Goal: Task Accomplishment & Management: Complete application form

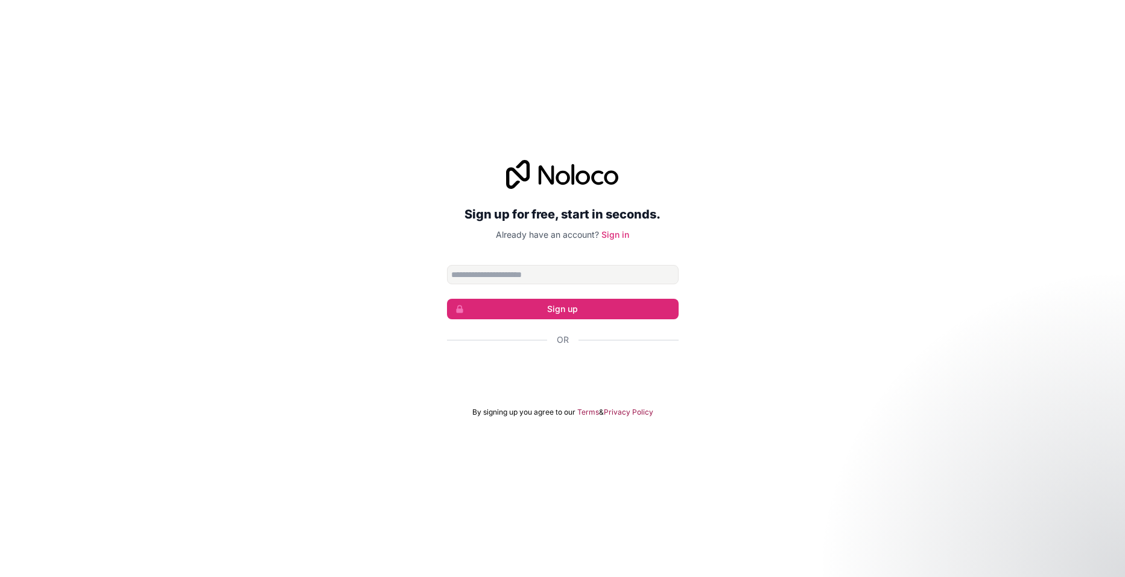
click at [541, 276] on input "Email address" at bounding box center [563, 274] width 232 height 19
type input "**********"
click at [538, 302] on button "Sign up" at bounding box center [563, 309] width 232 height 21
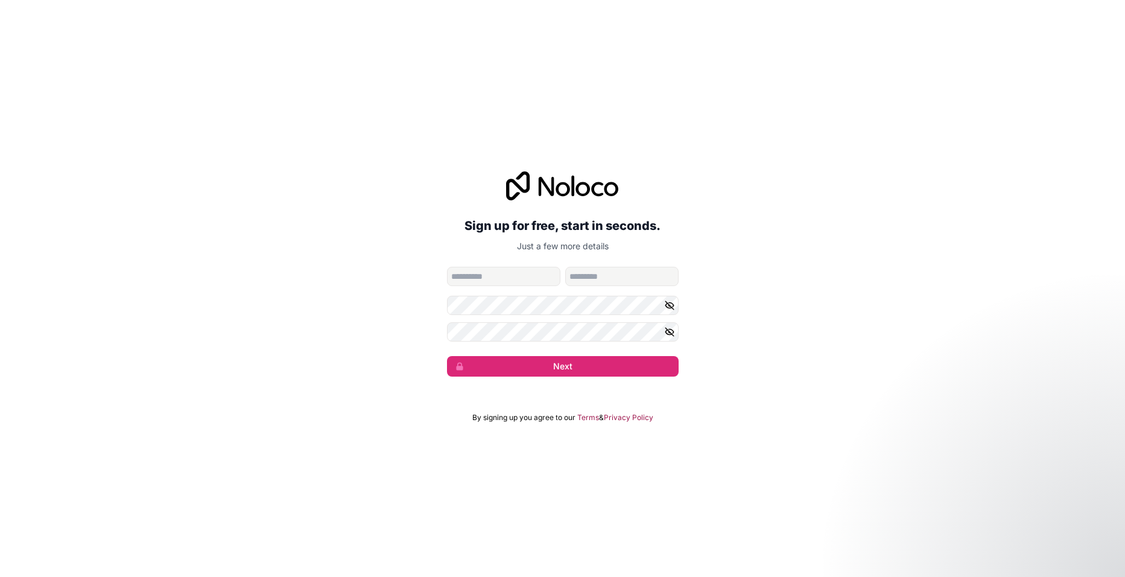
click at [502, 271] on input "given-name" at bounding box center [503, 276] width 113 height 19
type input "*******"
click at [666, 308] on icon "button" at bounding box center [669, 305] width 11 height 11
click at [428, 312] on div "**********" at bounding box center [562, 273] width 1125 height 239
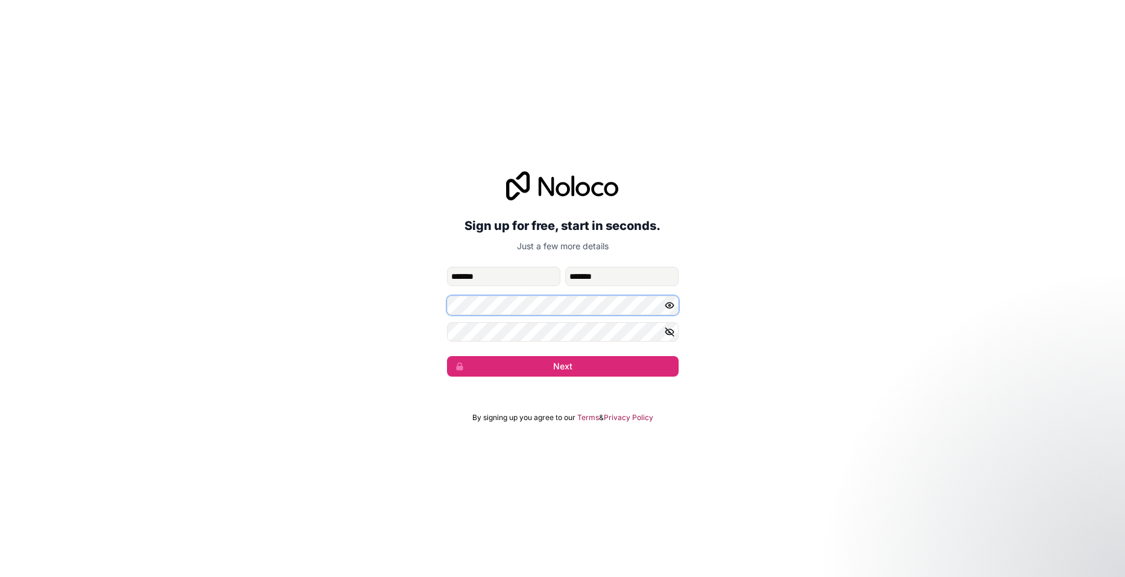
click at [431, 309] on div "**********" at bounding box center [562, 273] width 1125 height 239
click at [667, 330] on icon "button" at bounding box center [669, 331] width 8 height 5
click at [568, 364] on button "Next" at bounding box center [563, 366] width 232 height 21
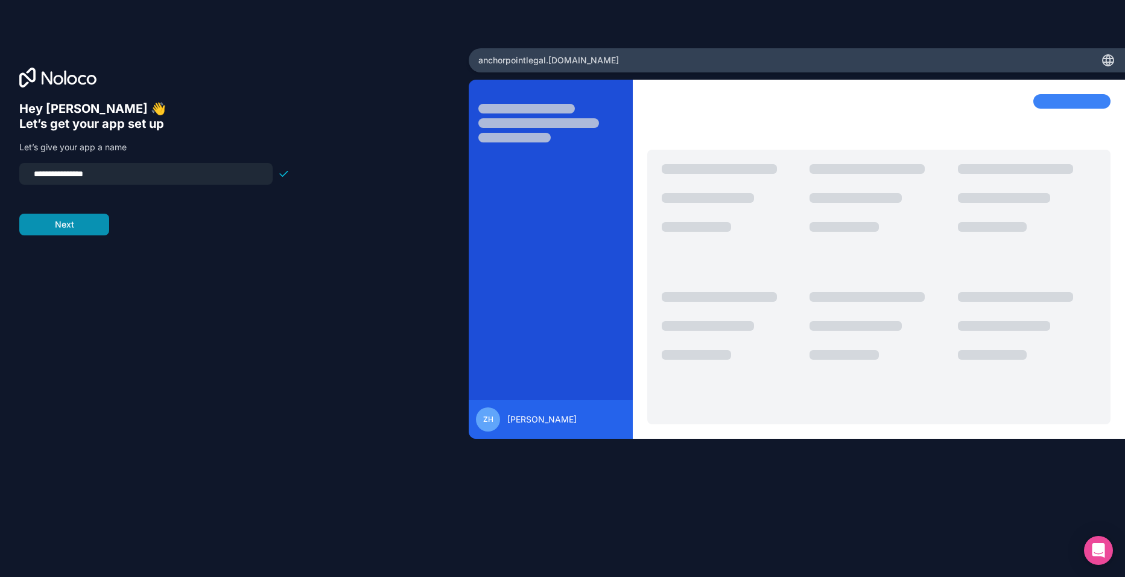
click at [61, 221] on button "Next" at bounding box center [64, 225] width 90 height 22
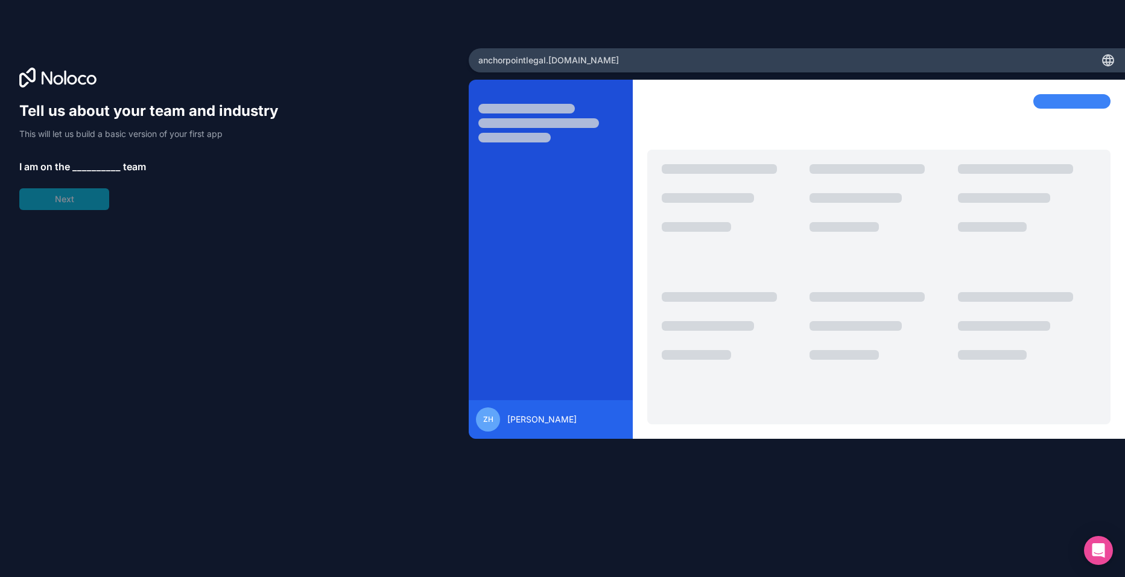
click at [88, 165] on span "__________" at bounding box center [96, 166] width 48 height 14
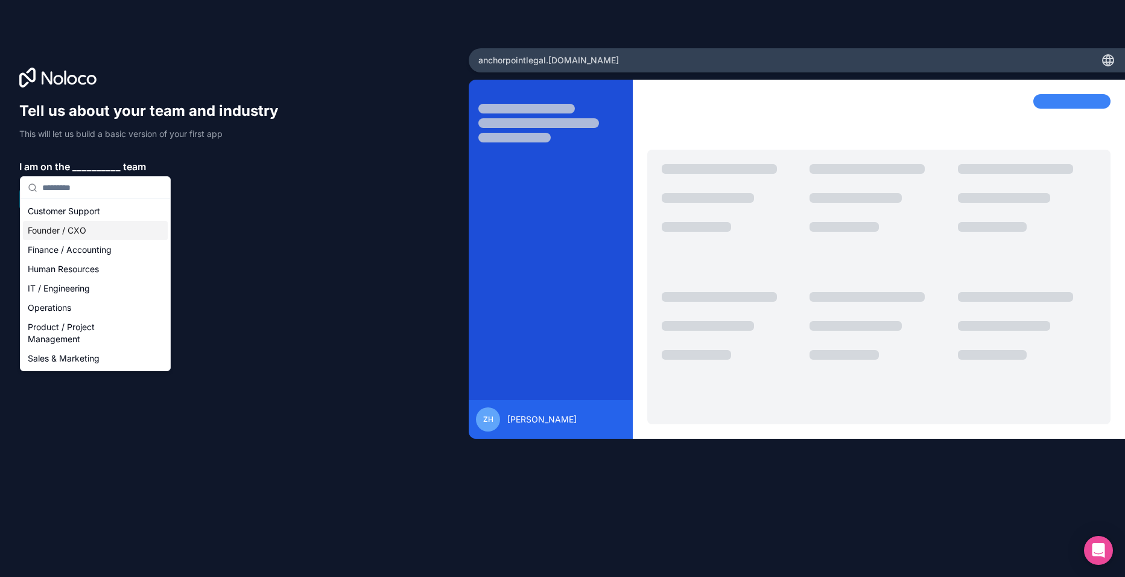
click at [104, 229] on div "Founder / CXO" at bounding box center [95, 230] width 145 height 19
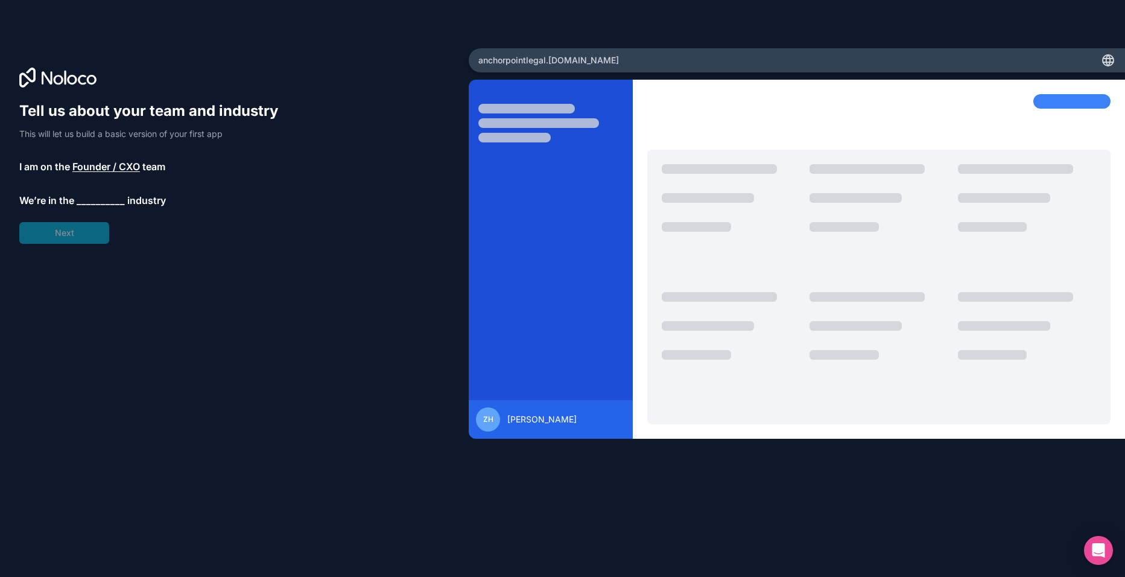
click at [99, 167] on span "Founder / CXO" at bounding box center [106, 166] width 68 height 14
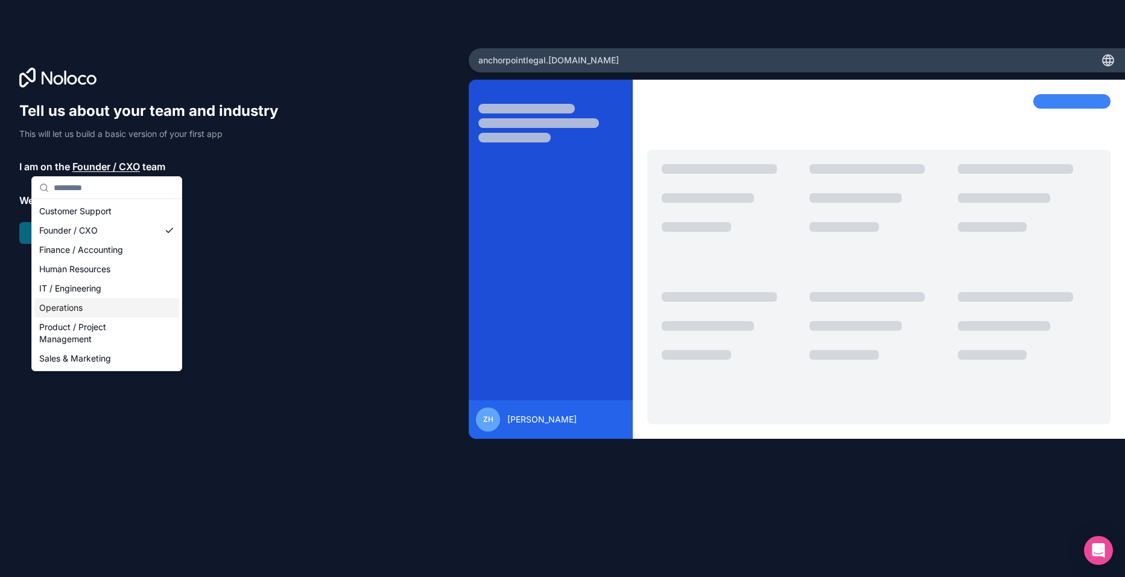
click at [97, 313] on div "Operations" at bounding box center [106, 307] width 145 height 19
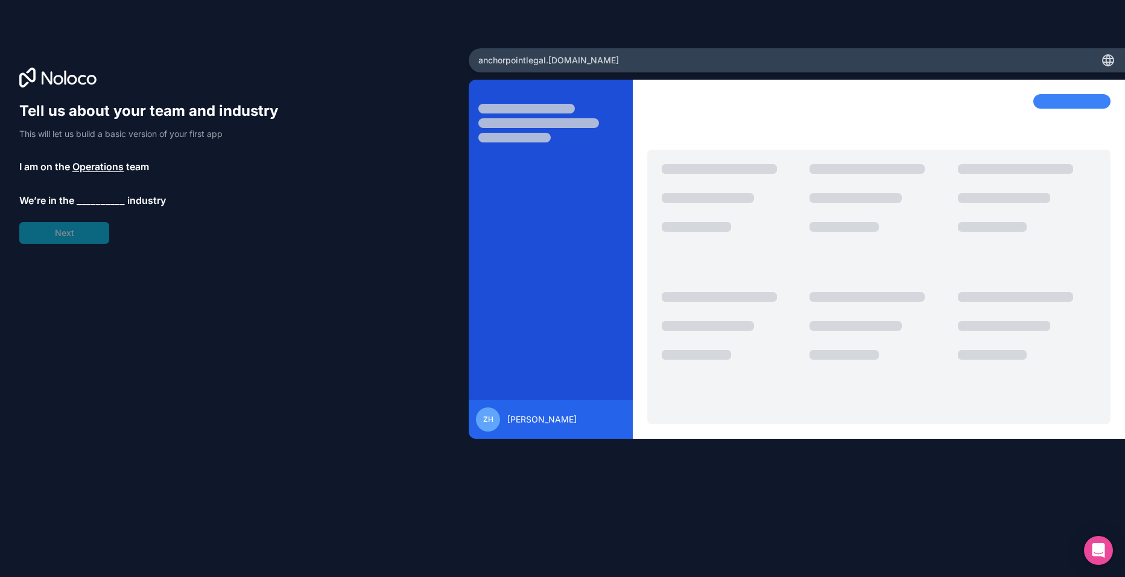
click at [84, 196] on span "__________" at bounding box center [101, 200] width 48 height 14
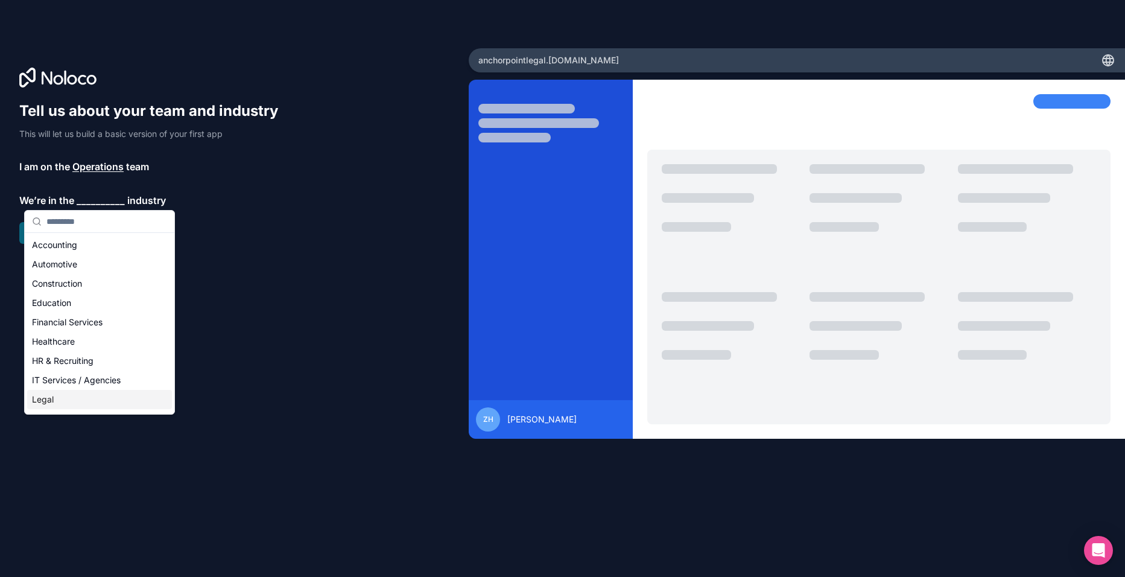
click at [109, 405] on div "Legal" at bounding box center [99, 399] width 145 height 19
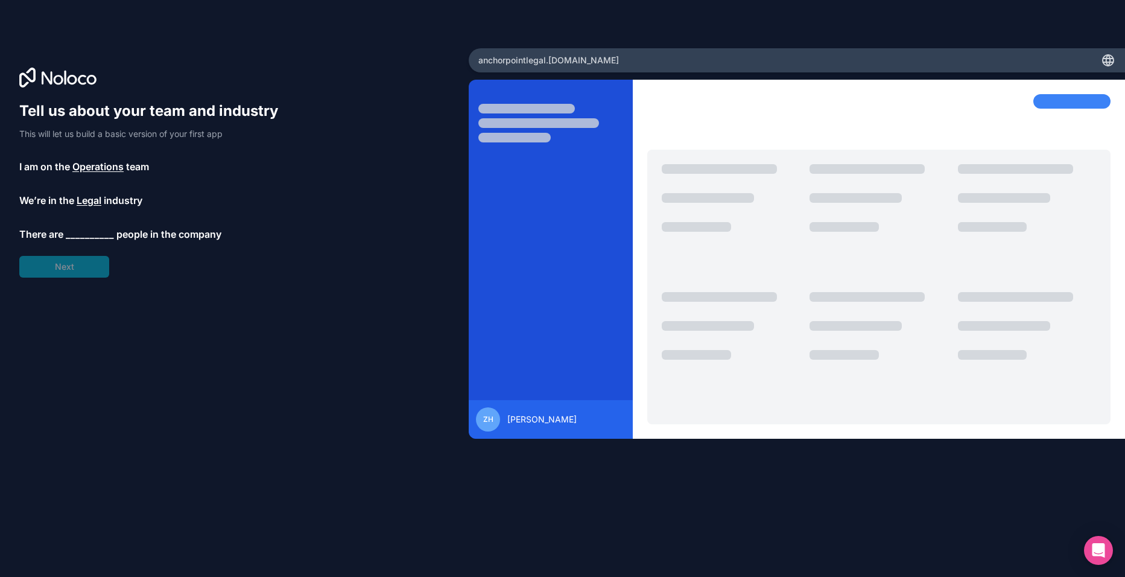
click at [89, 238] on span "__________" at bounding box center [90, 234] width 48 height 14
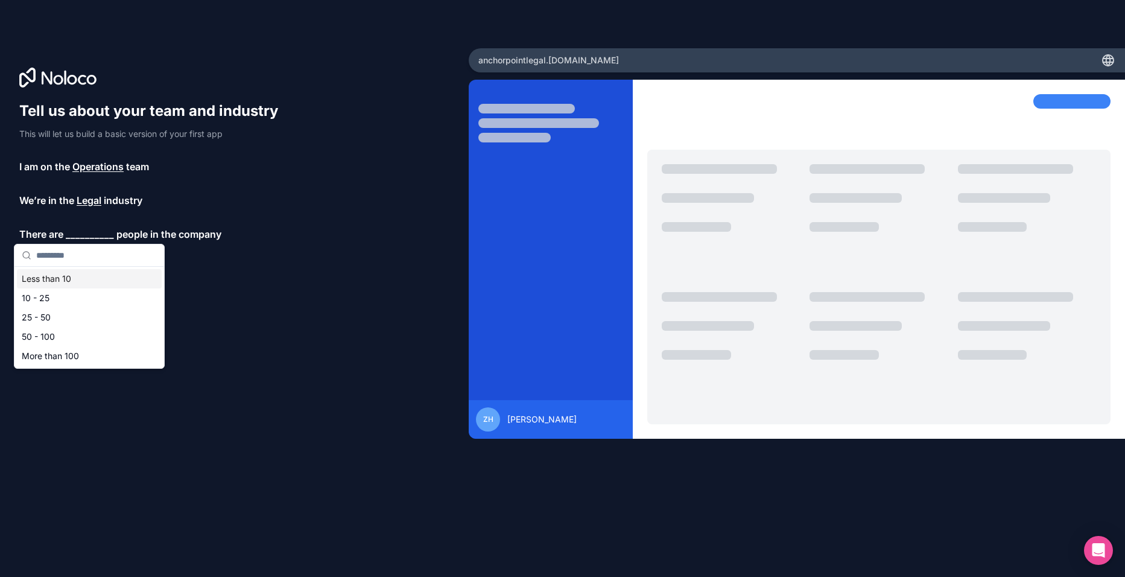
click at [89, 279] on div "Less than 10" at bounding box center [89, 278] width 145 height 19
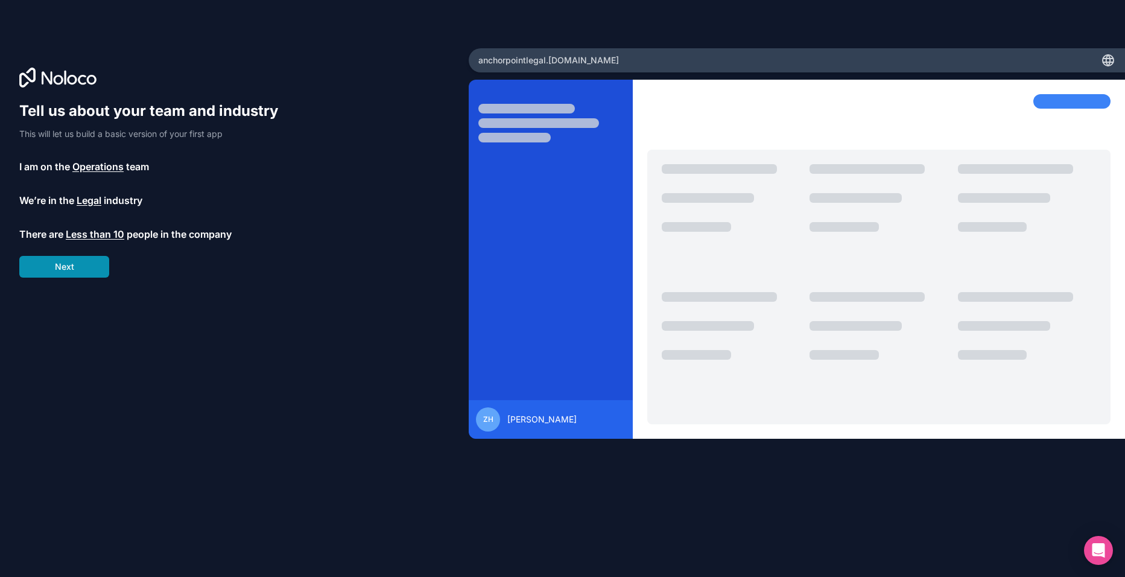
click at [94, 267] on button "Next" at bounding box center [64, 267] width 90 height 22
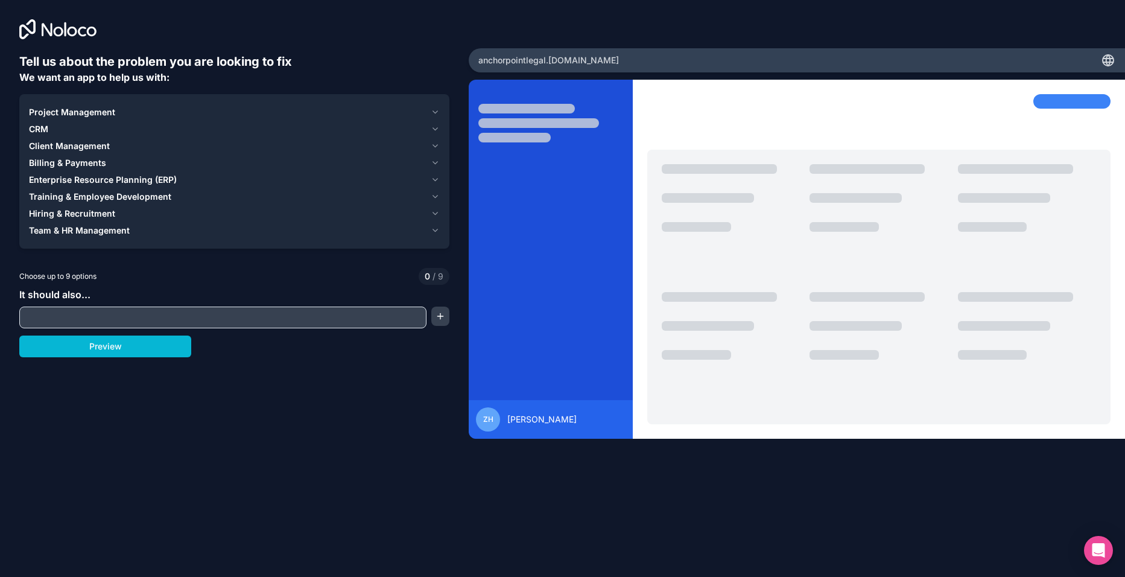
click at [92, 114] on span "Project Management" at bounding box center [72, 112] width 86 height 12
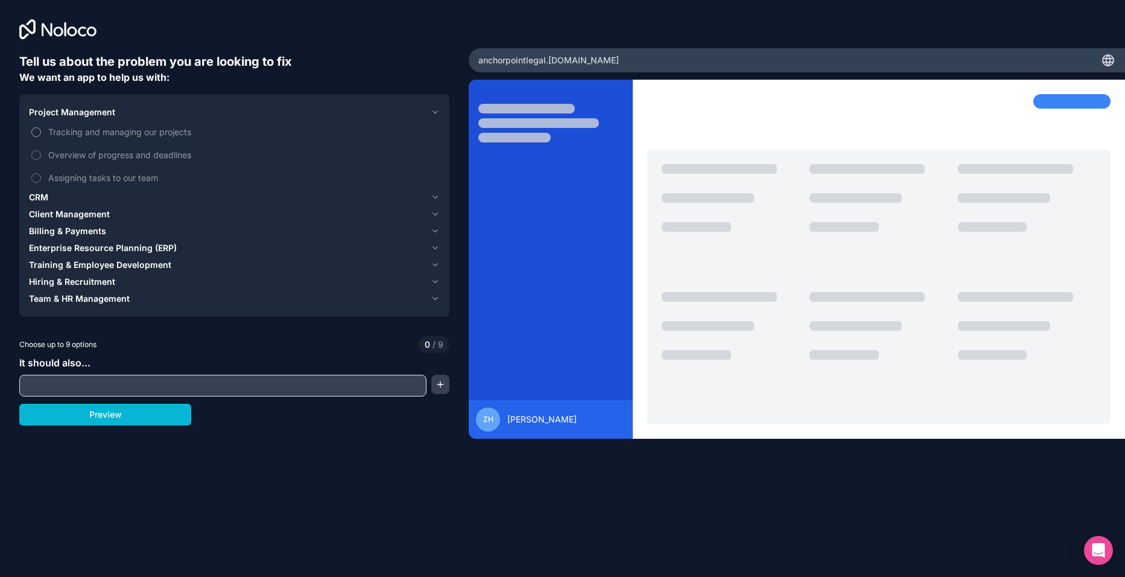
click at [118, 133] on span "Tracking and managing our projects" at bounding box center [242, 131] width 389 height 13
click at [41, 133] on button "Tracking and managing our projects" at bounding box center [36, 132] width 10 height 10
click at [144, 159] on span "Overview of progress and deadlines" at bounding box center [242, 154] width 389 height 13
click at [41, 159] on button "Overview of progress and deadlines" at bounding box center [36, 155] width 10 height 10
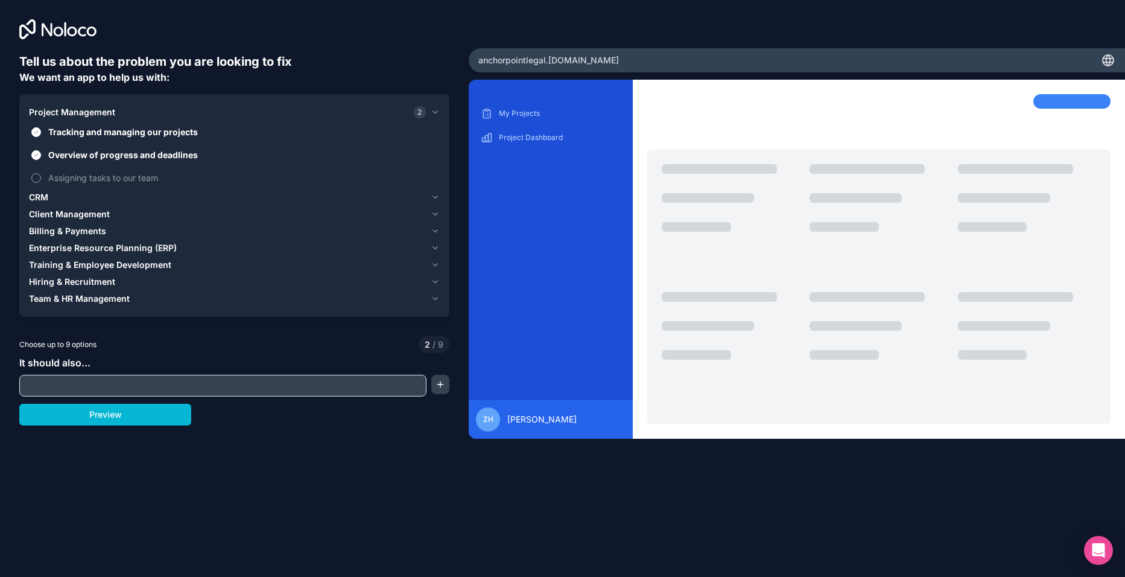
click at [122, 180] on span "Assigning tasks to our team" at bounding box center [242, 177] width 389 height 13
click at [41, 180] on button "Assigning tasks to our team" at bounding box center [36, 178] width 10 height 10
click at [97, 201] on div "CRM" at bounding box center [227, 197] width 397 height 12
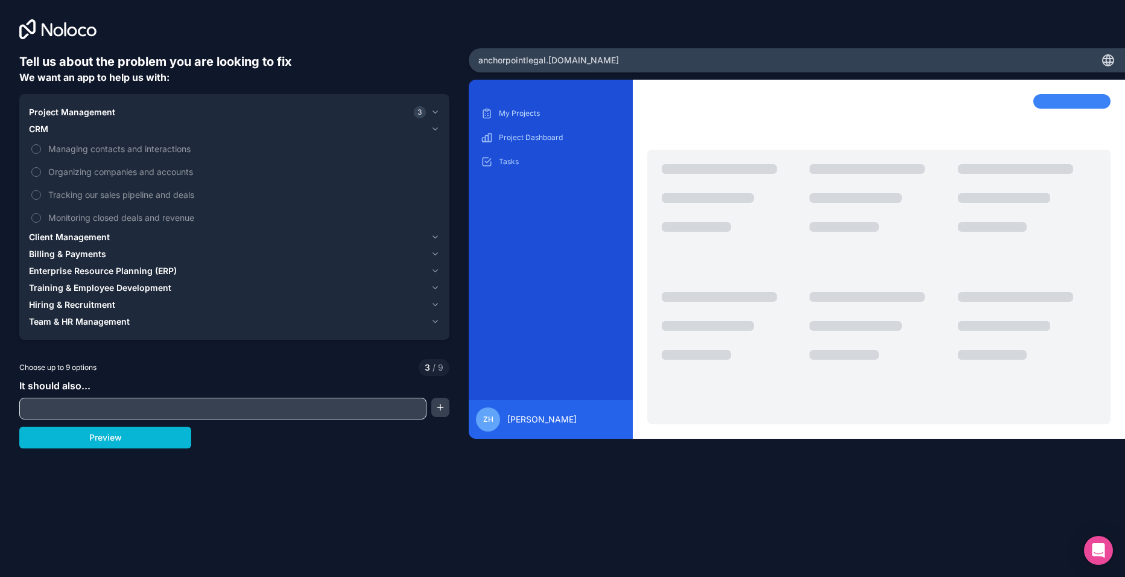
click at [124, 236] on div "Client Management" at bounding box center [227, 237] width 397 height 12
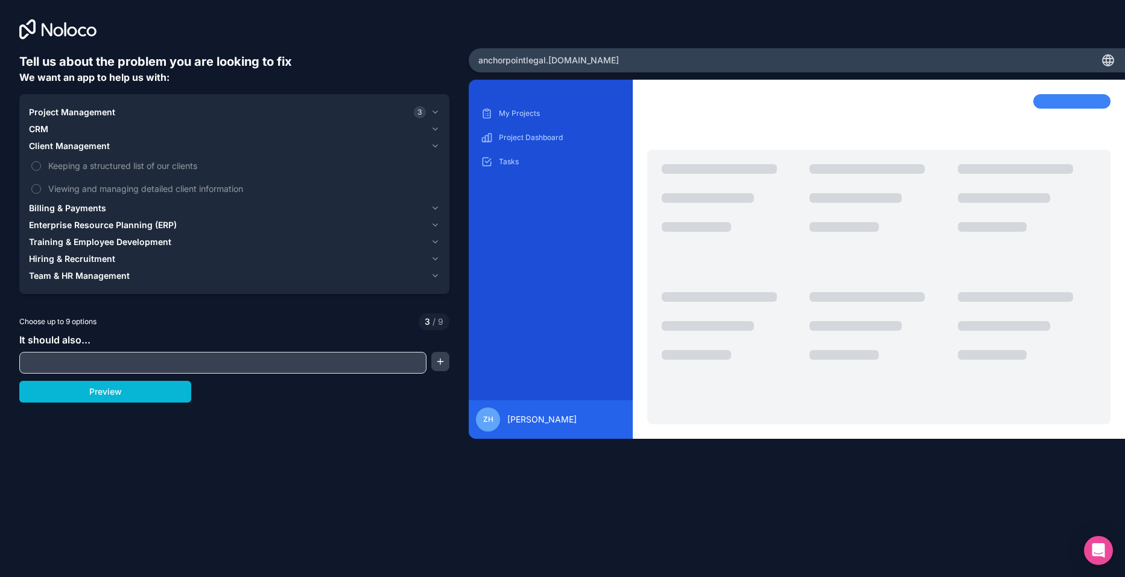
click at [94, 208] on span "Billing & Payments" at bounding box center [67, 208] width 77 height 12
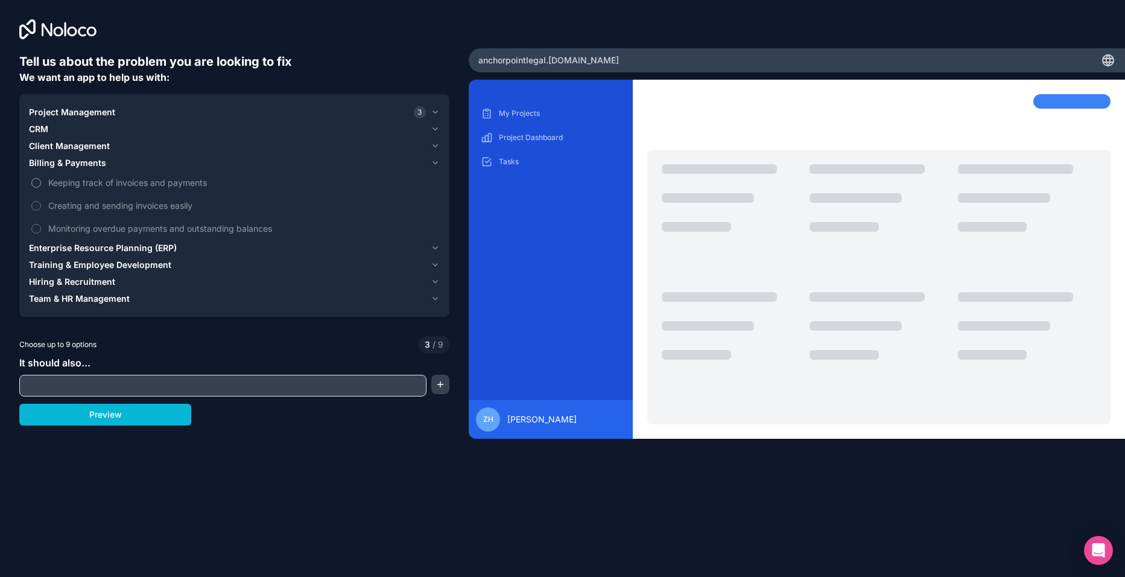
click at [118, 180] on span "Keeping track of invoices and payments" at bounding box center [242, 182] width 389 height 13
click at [41, 180] on button "Keeping track of invoices and payments" at bounding box center [36, 183] width 10 height 10
click at [139, 199] on span "Creating and sending invoices easily" at bounding box center [242, 205] width 389 height 13
click at [41, 201] on button "Creating and sending invoices easily" at bounding box center [36, 206] width 10 height 10
click at [122, 228] on span "Monitoring overdue payments and outstanding balances" at bounding box center [242, 228] width 389 height 13
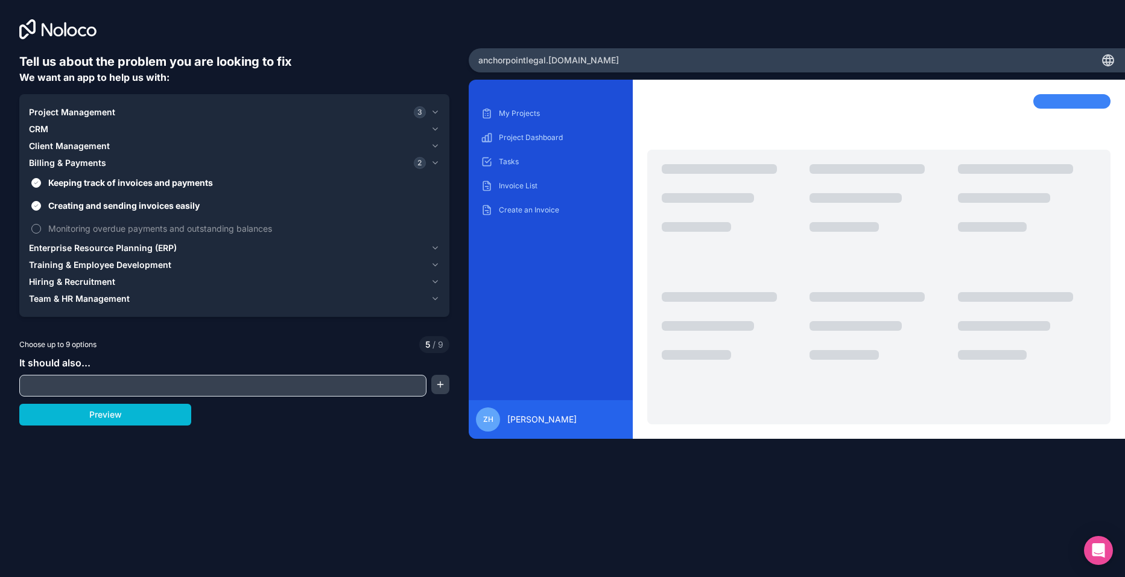
click at [41, 228] on button "Monitoring overdue payments and outstanding balances" at bounding box center [36, 229] width 10 height 10
click at [80, 136] on button "CRM" at bounding box center [234, 129] width 411 height 17
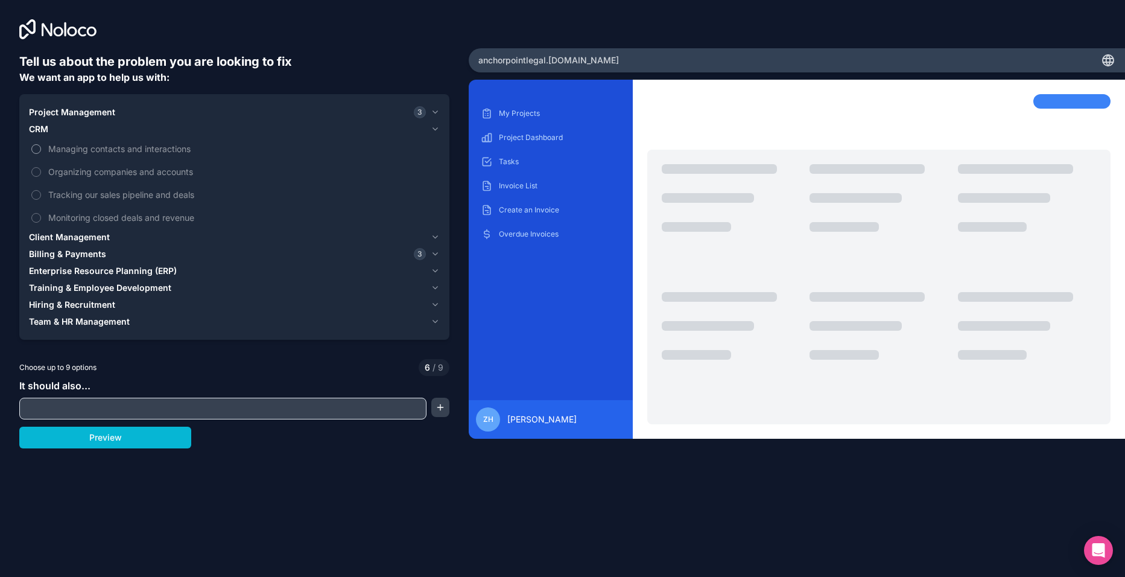
click at [87, 150] on span "Managing contacts and interactions" at bounding box center [242, 148] width 389 height 13
click at [41, 150] on button "Managing contacts and interactions" at bounding box center [36, 149] width 10 height 10
click at [101, 168] on span "Organizing companies and accounts" at bounding box center [242, 171] width 389 height 13
click at [41, 168] on button "Organizing companies and accounts" at bounding box center [36, 172] width 10 height 10
click at [72, 249] on span "Billing & Payments" at bounding box center [67, 254] width 77 height 12
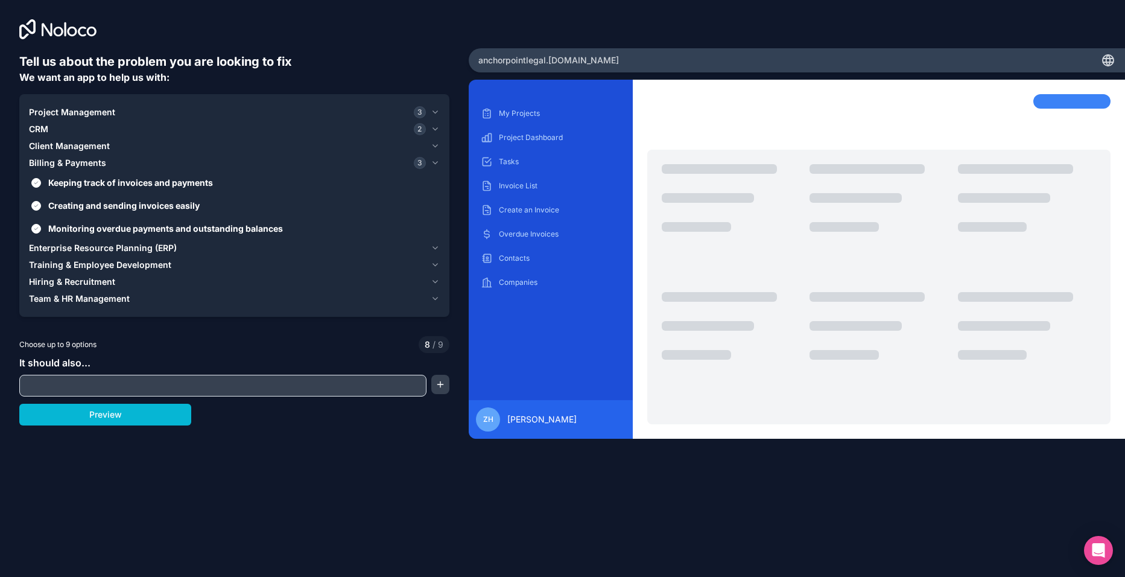
click at [104, 247] on span "Enterprise Resource Planning (ERP)" at bounding box center [103, 248] width 148 height 12
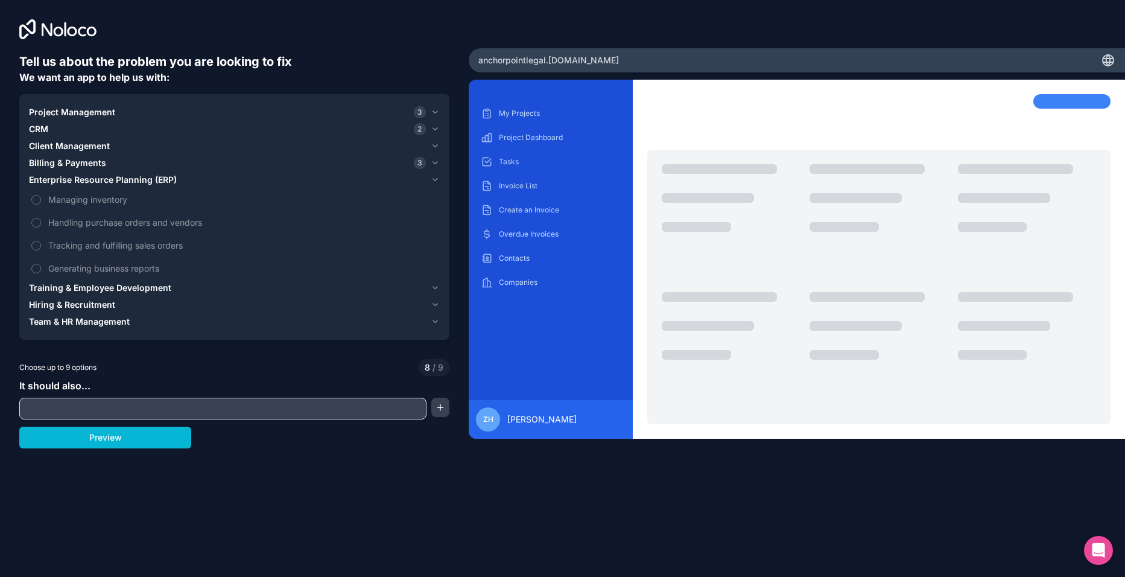
click at [145, 284] on span "Training & Employee Development" at bounding box center [100, 288] width 142 height 12
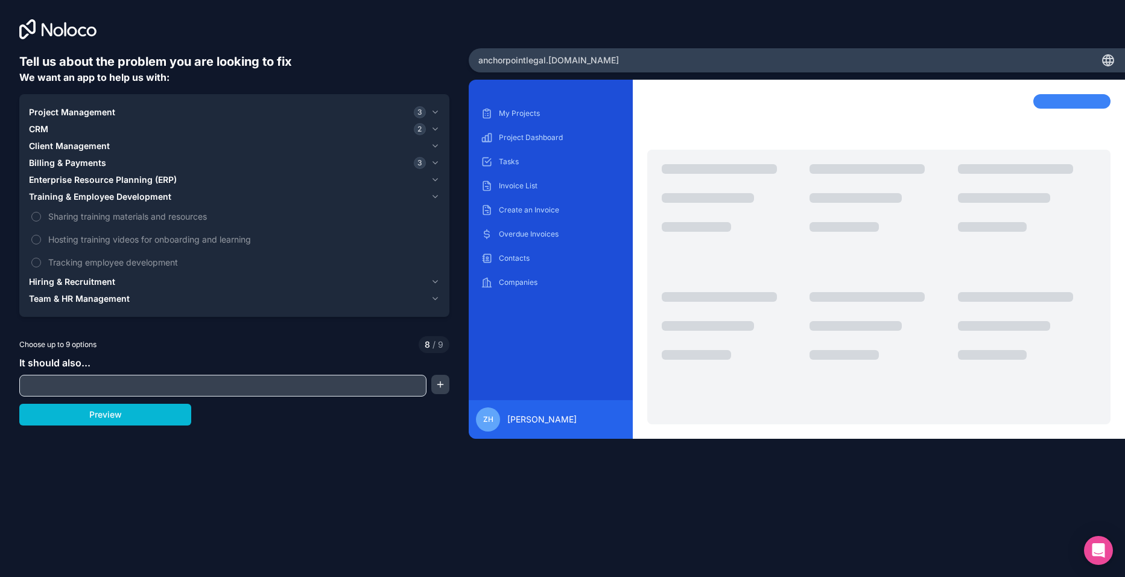
click at [105, 276] on span "Hiring & Recruitment" at bounding box center [72, 282] width 86 height 12
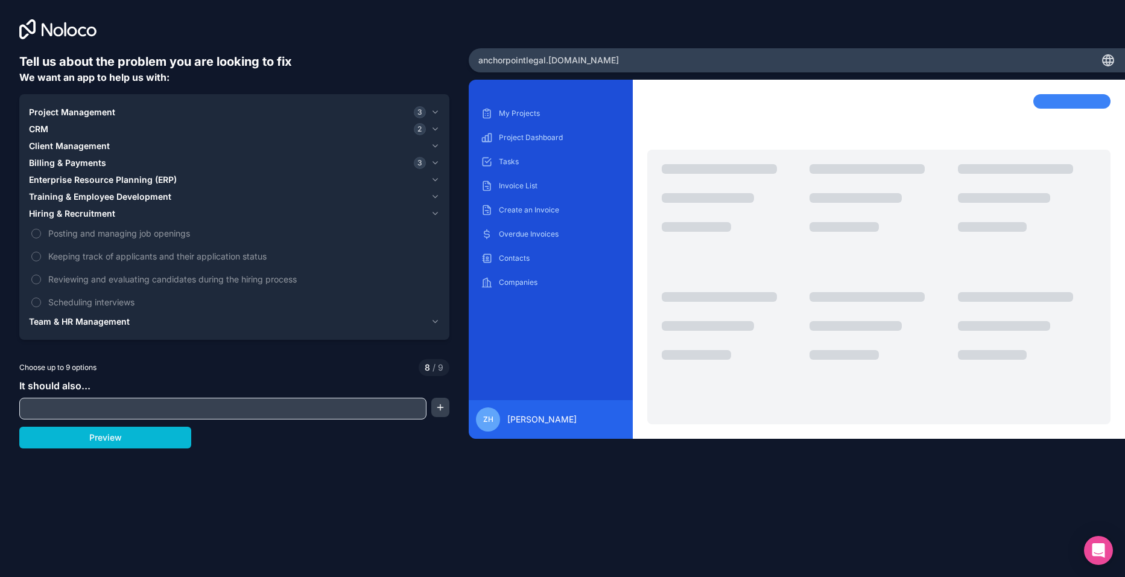
click at [125, 319] on span "Team & HR Management" at bounding box center [79, 322] width 101 height 12
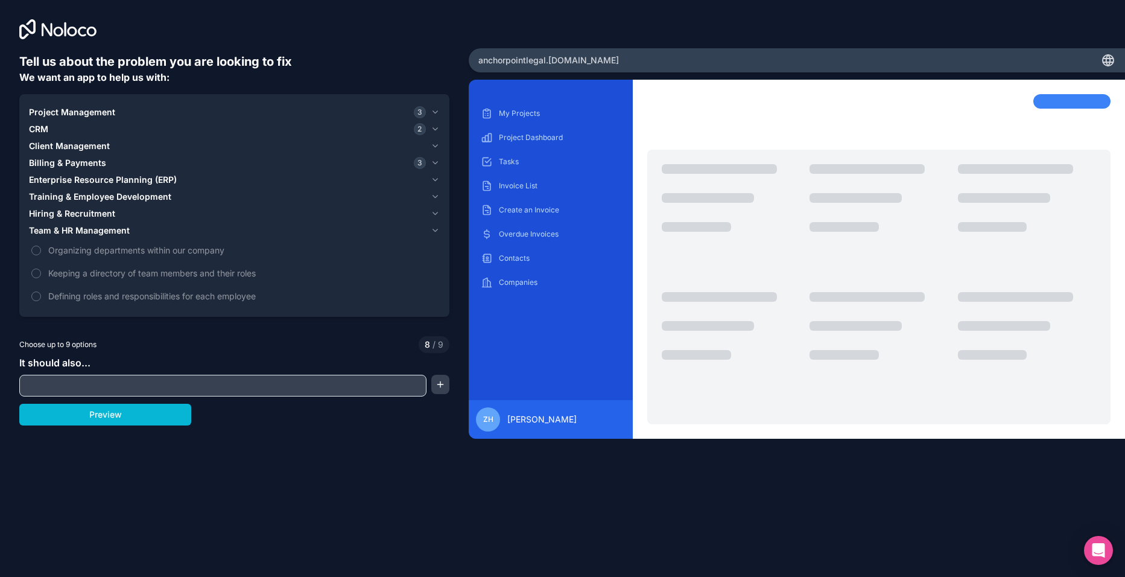
click at [89, 214] on span "Hiring & Recruitment" at bounding box center [72, 214] width 86 height 12
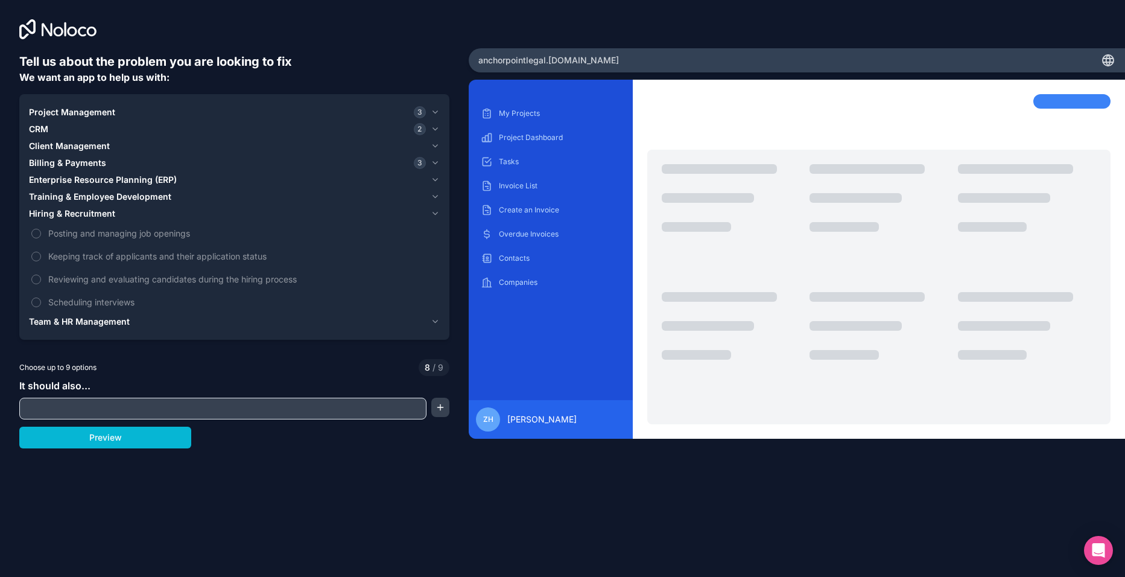
click at [135, 416] on input "text" at bounding box center [222, 408] width 401 height 17
click at [303, 454] on div "Tell us about the problem you are looking to fix We want an app to help us with…" at bounding box center [234, 257] width 430 height 408
click at [145, 443] on button "Preview" at bounding box center [105, 438] width 172 height 22
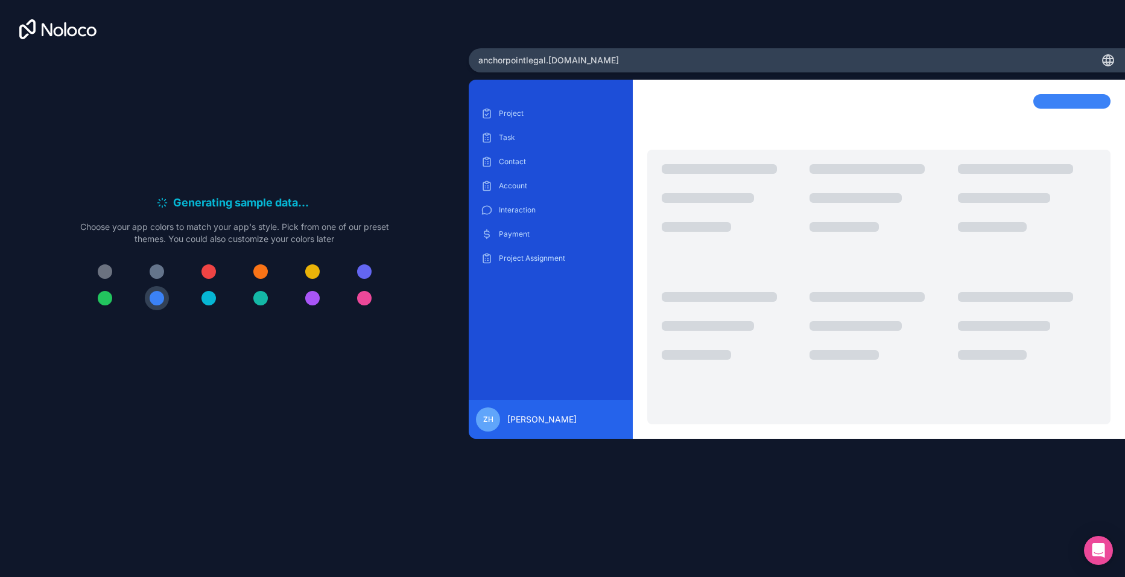
click at [405, 434] on div "Generating sample data . . . Meanwhile, let's personalize it! Choose your app c…" at bounding box center [234, 257] width 430 height 408
click at [452, 141] on div "Generating sample data . . . Meanwhile, let's personalize it! Choose your app c…" at bounding box center [234, 240] width 469 height 481
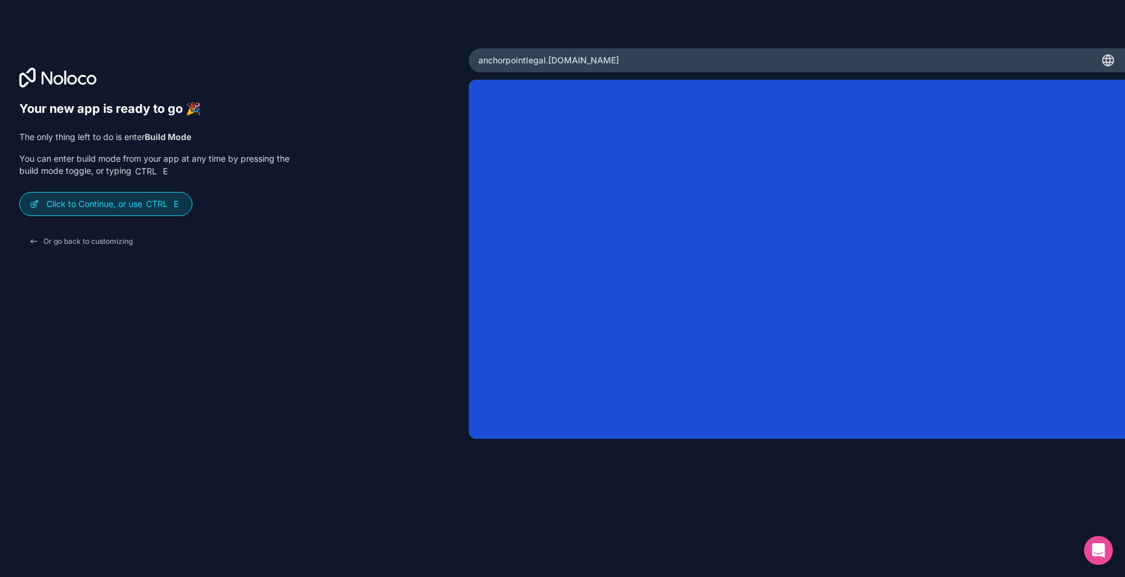
click at [179, 199] on span "E" at bounding box center [176, 204] width 10 height 10
